Goal: Task Accomplishment & Management: Manage account settings

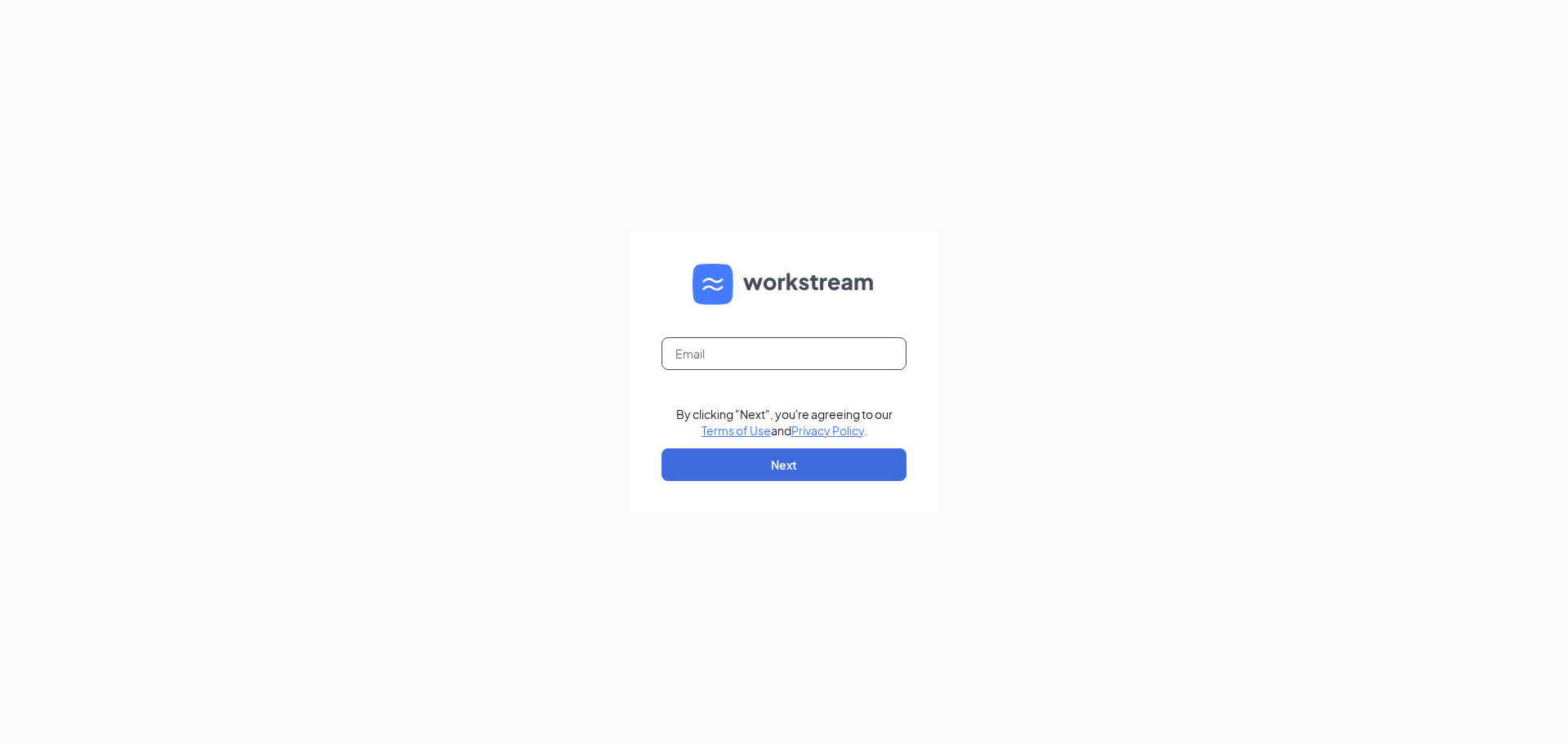
click at [723, 358] on input "text" at bounding box center [784, 353] width 245 height 33
paste input "00931@chick-fil-a.com"
type input "00931@chick-fil-a.com"
click at [800, 470] on button "Next" at bounding box center [784, 464] width 245 height 33
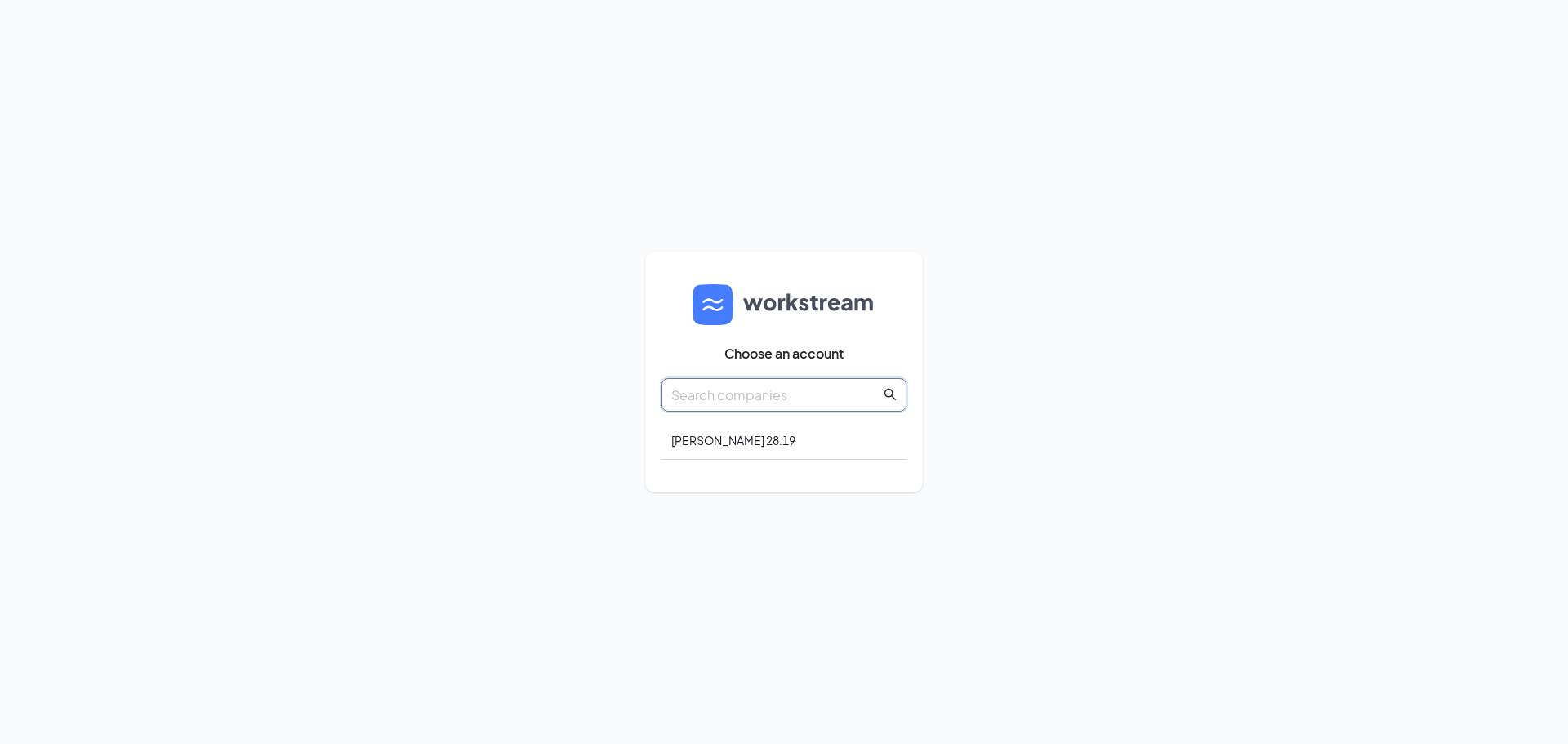
click at [820, 403] on input "text" at bounding box center [776, 395] width 209 height 21
click at [731, 448] on div "Matthew 28:19" at bounding box center [784, 440] width 245 height 38
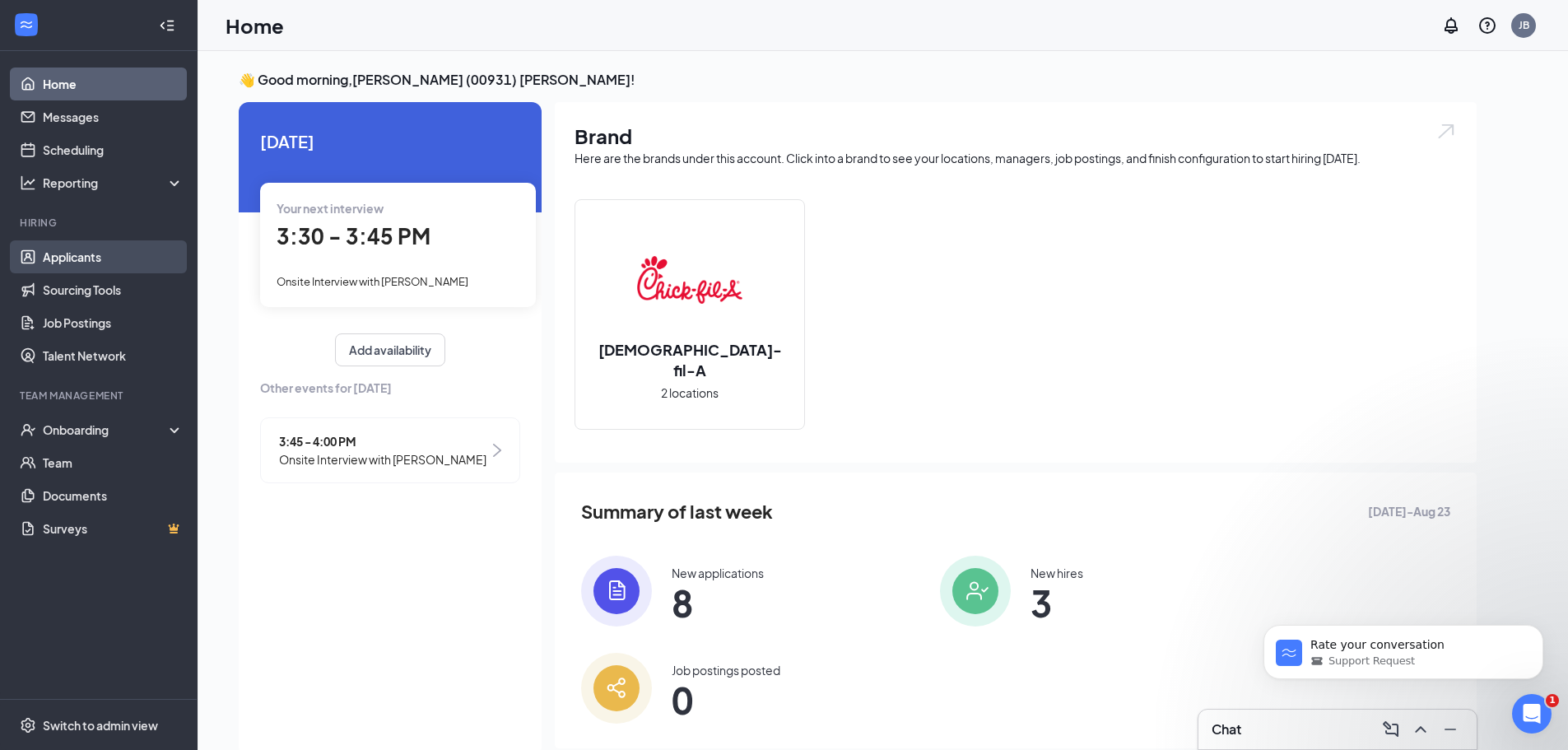
click at [87, 255] on link "Applicants" at bounding box center [113, 257] width 141 height 33
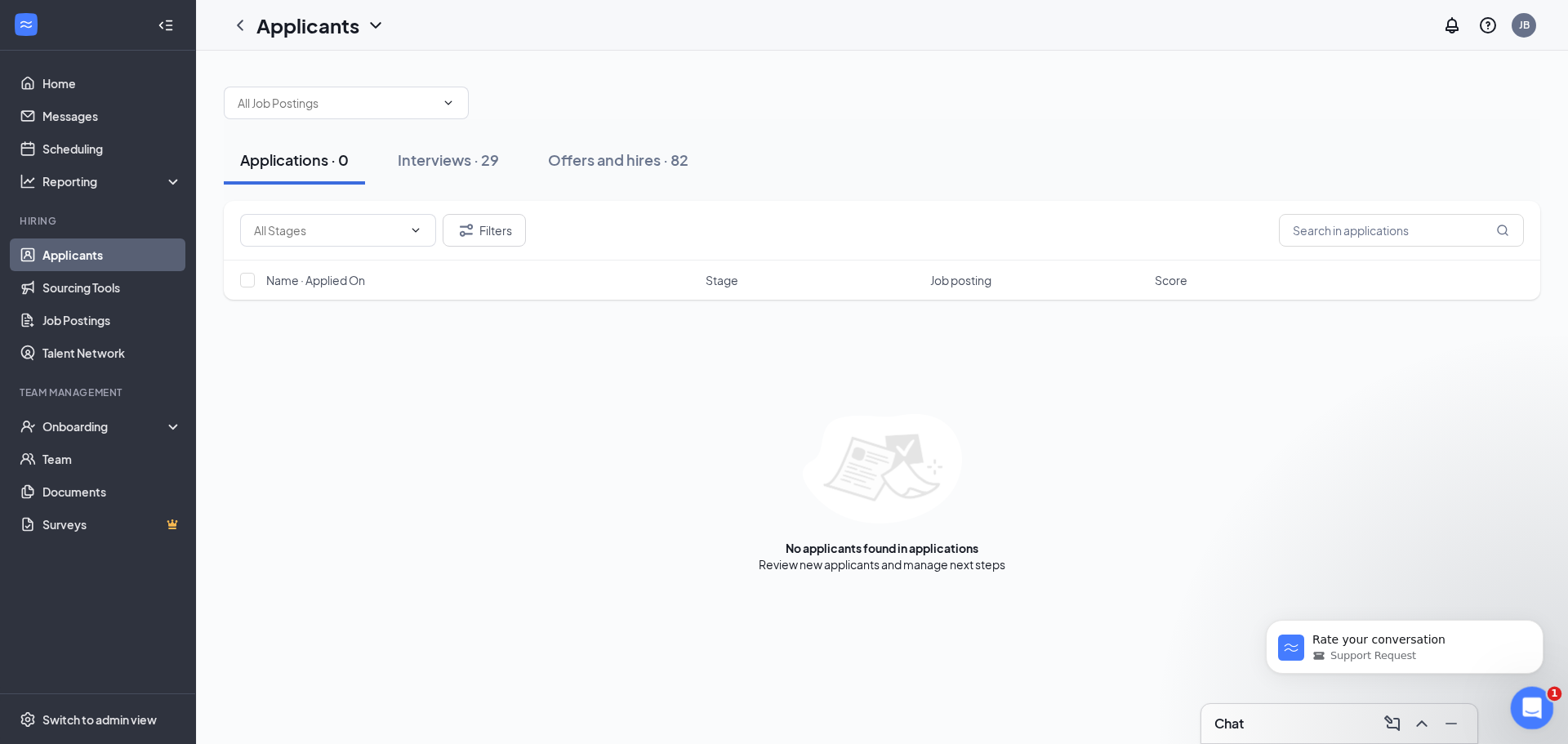
click at [1534, 692] on div "Open Intercom Messenger" at bounding box center [1530, 705] width 54 height 54
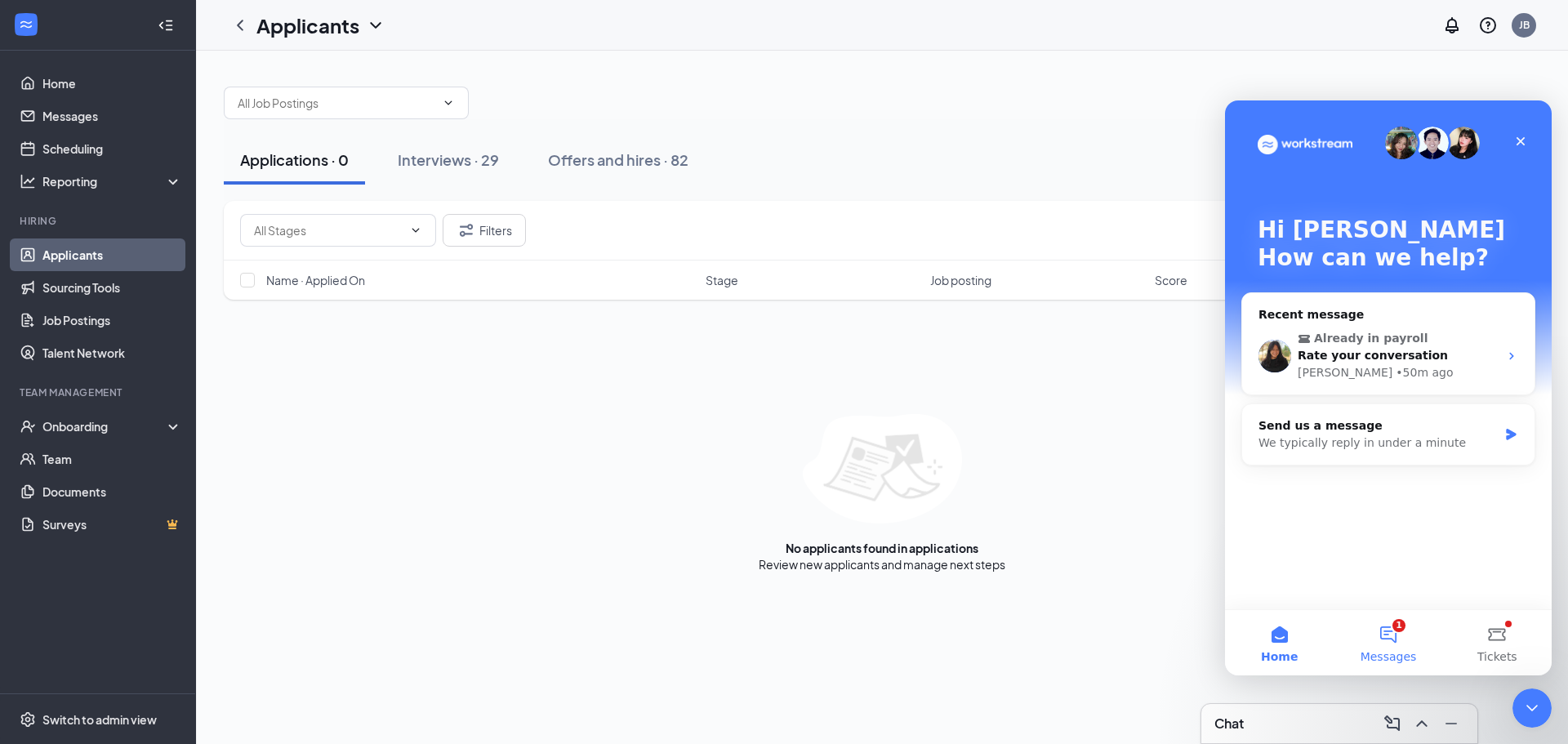
click at [1401, 650] on span "Messages" at bounding box center [1388, 655] width 56 height 11
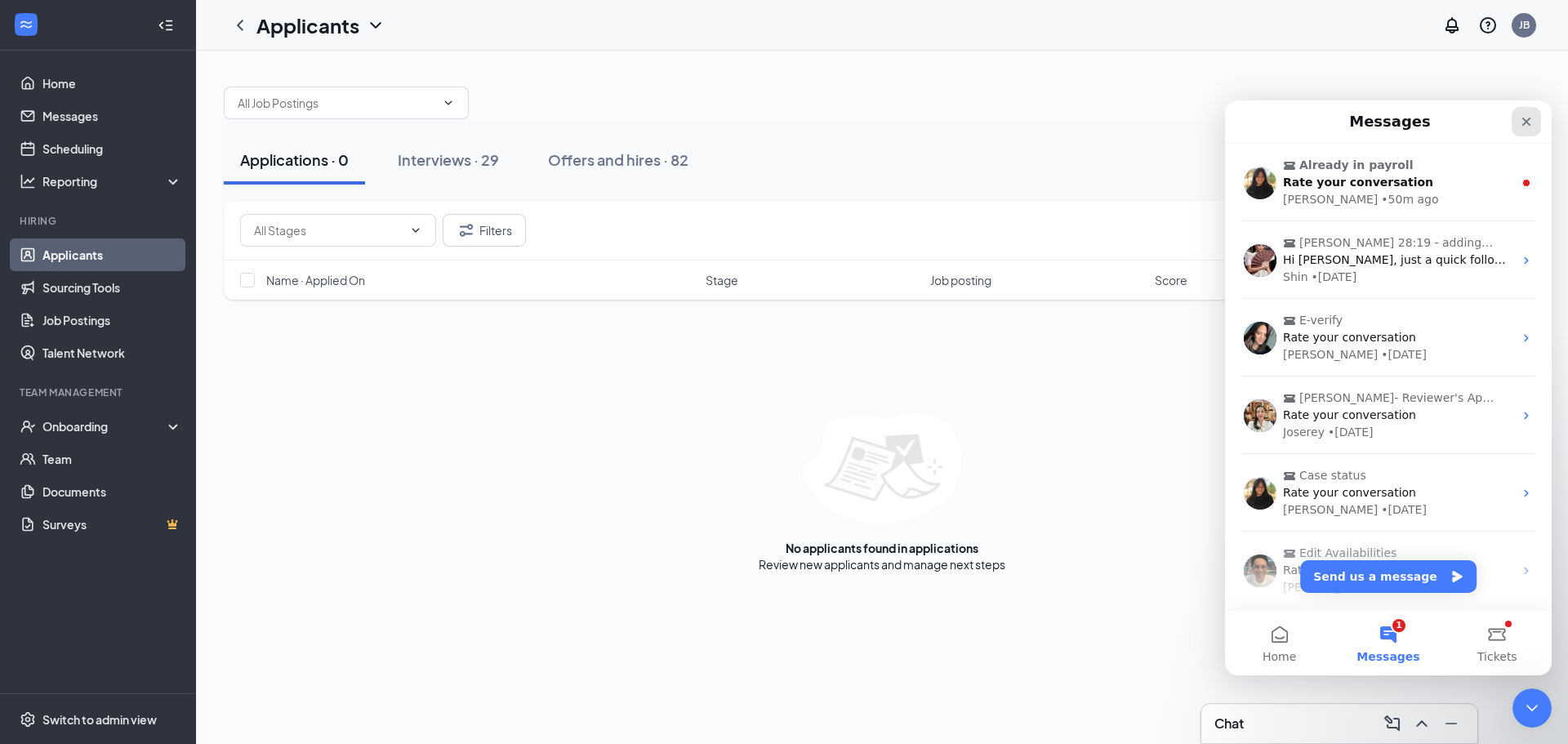
click at [1526, 122] on icon "Close" at bounding box center [1527, 122] width 9 height 9
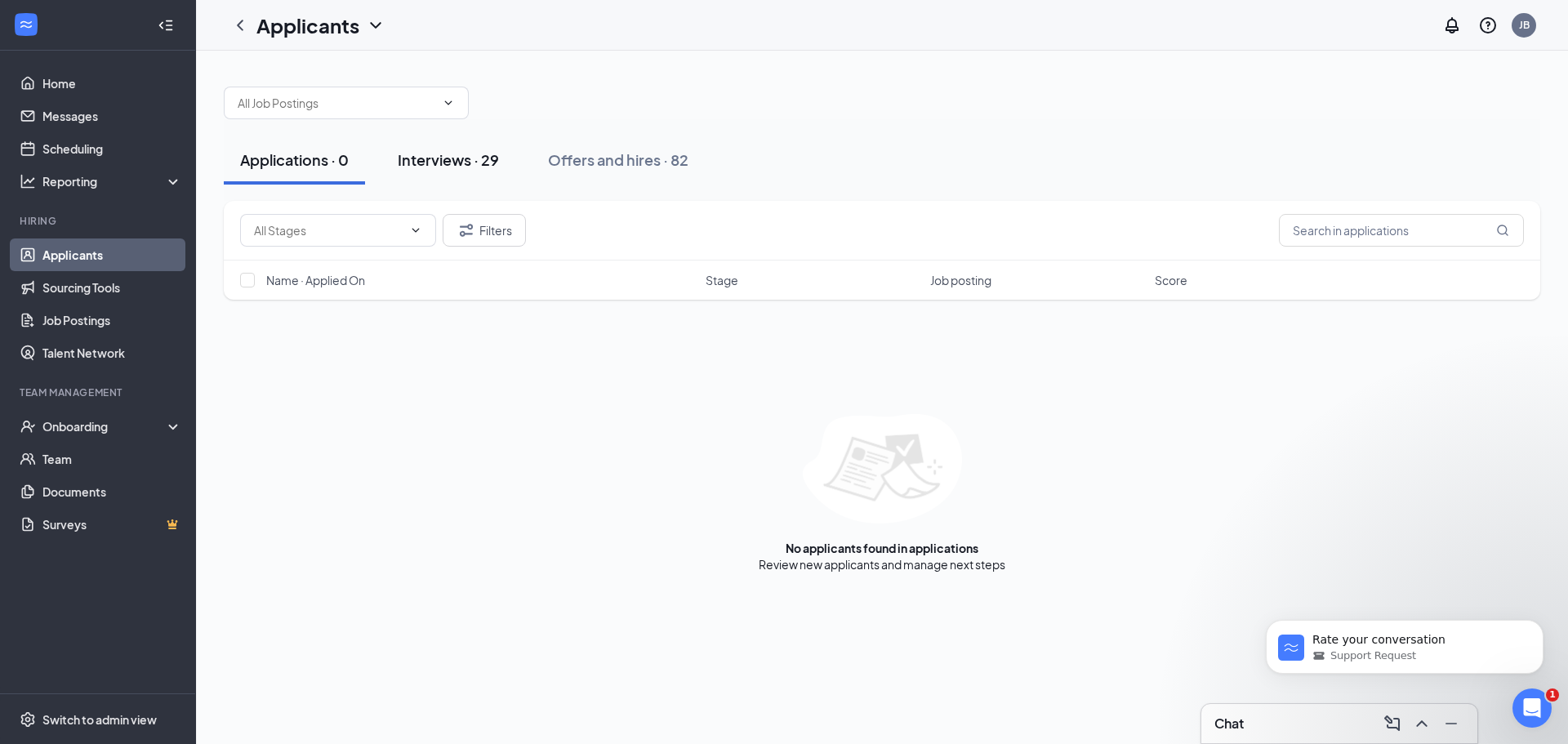
click at [480, 171] on button "Interviews · 29" at bounding box center [448, 160] width 134 height 49
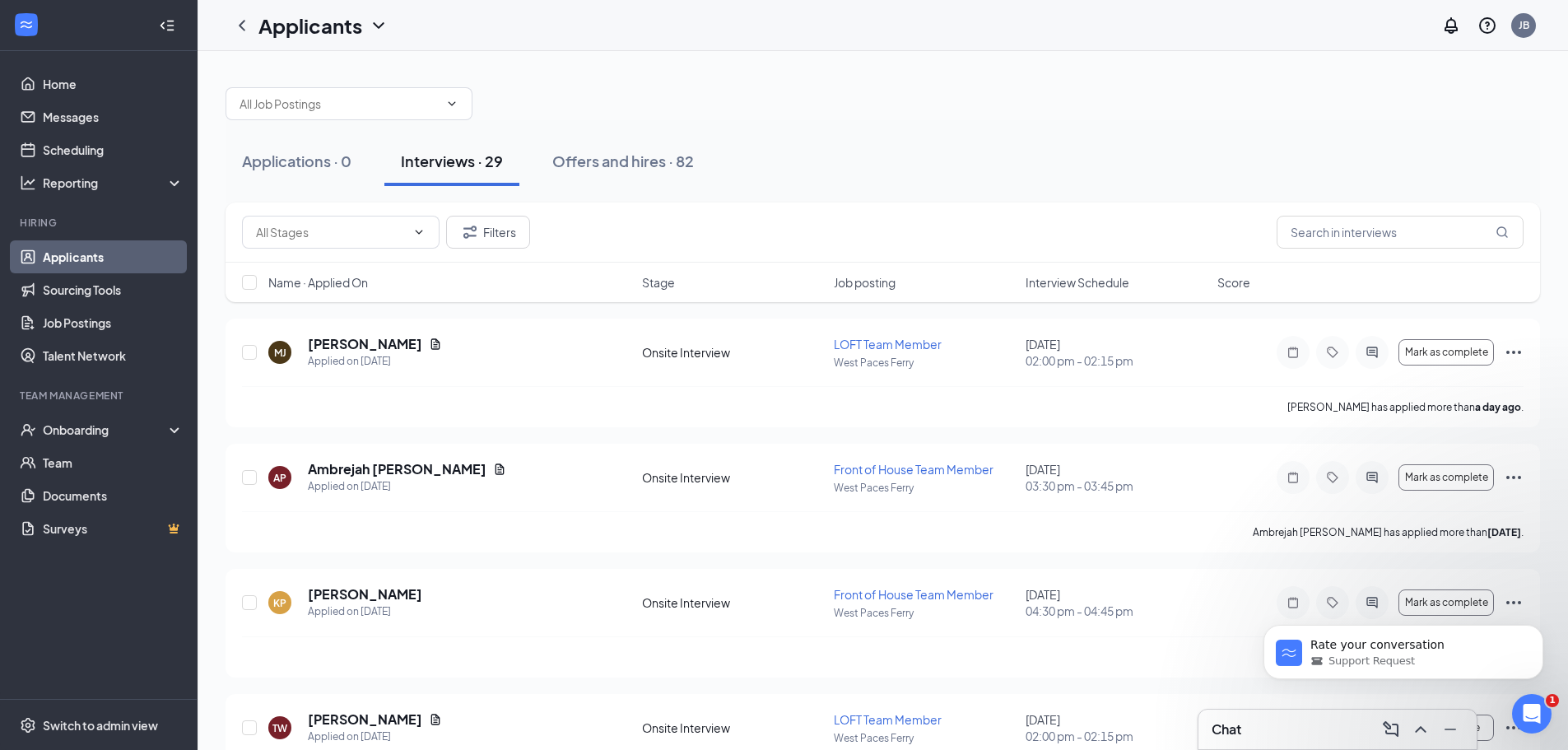
click at [1102, 279] on span "Interview Schedule" at bounding box center [1077, 282] width 103 height 17
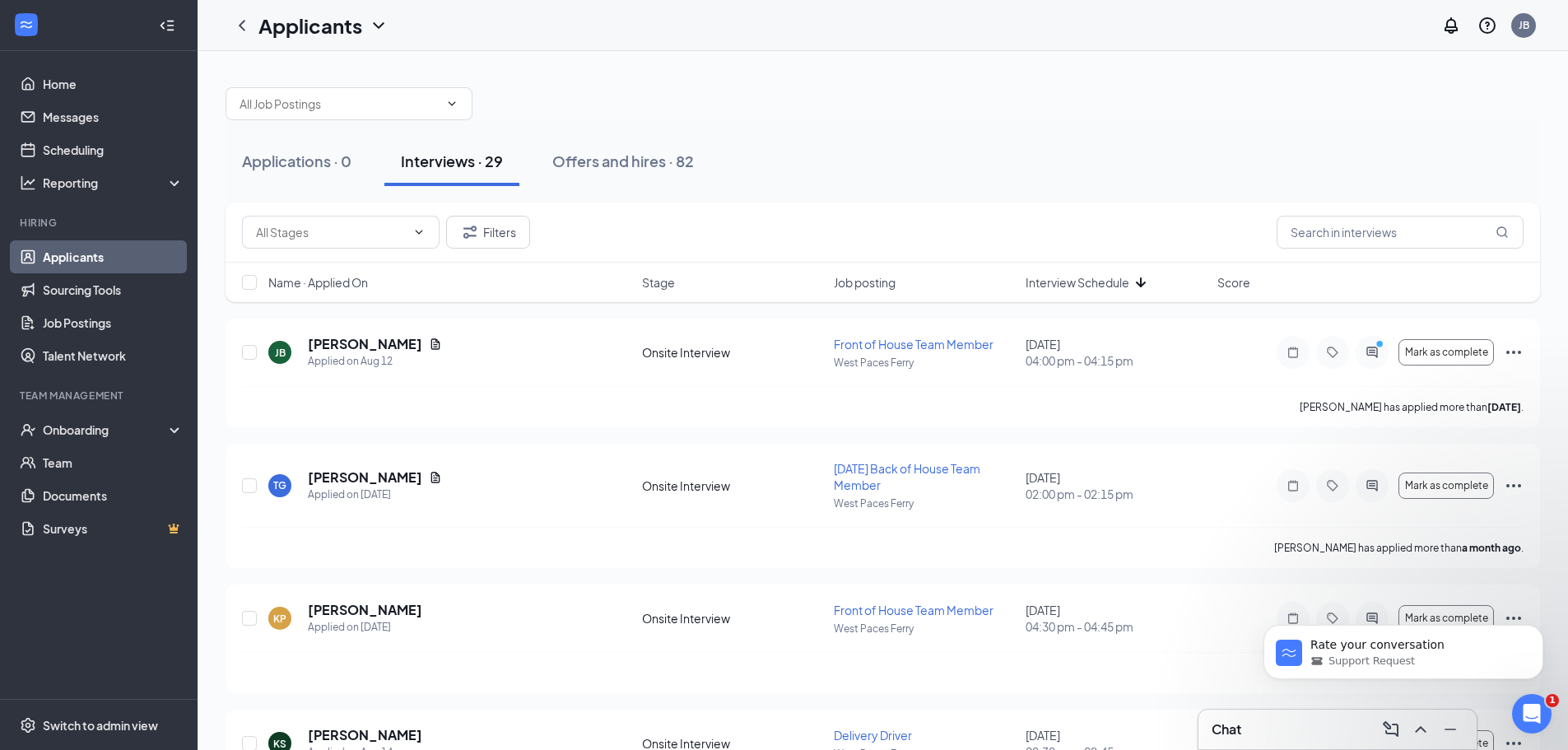
click at [1098, 276] on span "Interview Schedule" at bounding box center [1077, 282] width 103 height 17
